Goal: Task Accomplishment & Management: Use online tool/utility

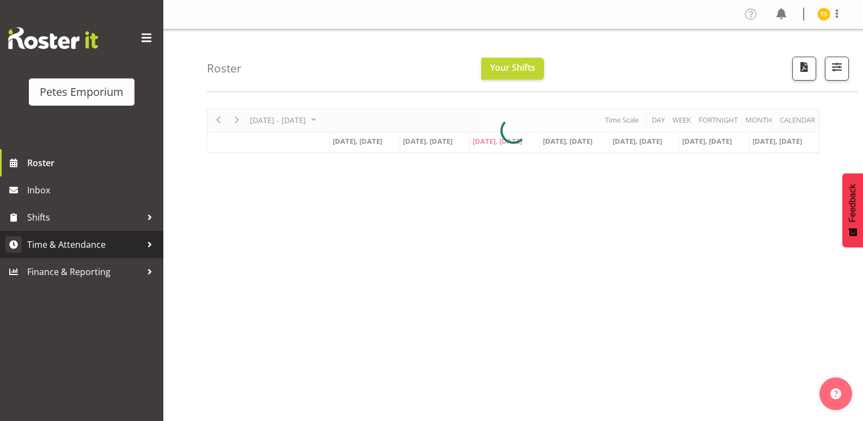
click at [76, 233] on link "Time & Attendance" at bounding box center [81, 244] width 163 height 27
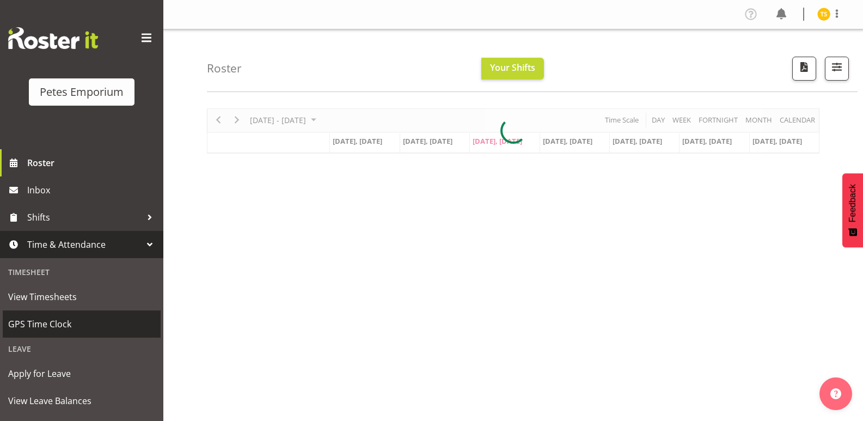
click at [66, 322] on span "GPS Time Clock" at bounding box center [81, 324] width 147 height 16
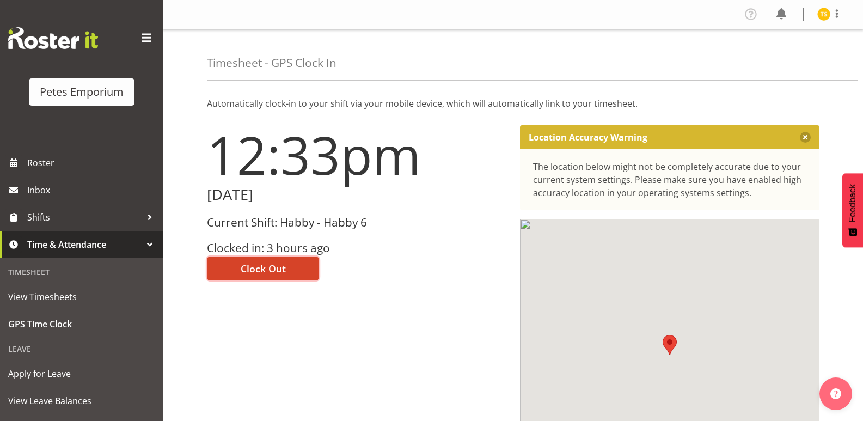
click at [207, 272] on button "Clock Out" at bounding box center [263, 268] width 112 height 24
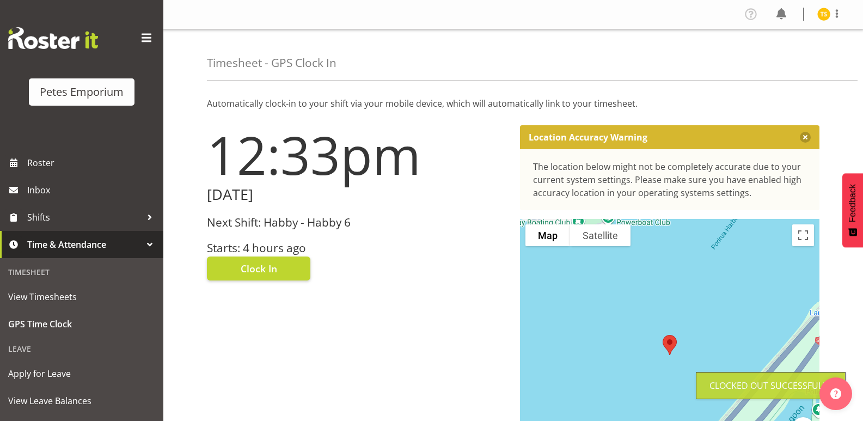
click at [835, 12] on span at bounding box center [836, 13] width 13 height 13
click at [825, 12] on img at bounding box center [823, 14] width 13 height 13
click at [819, 10] on img at bounding box center [823, 14] width 13 height 13
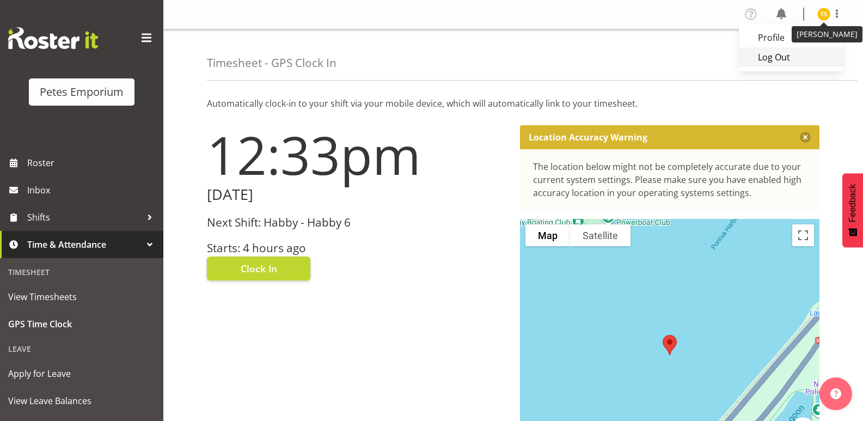
click at [780, 52] on link "Log Out" at bounding box center [791, 57] width 105 height 20
